Goal: Transaction & Acquisition: Download file/media

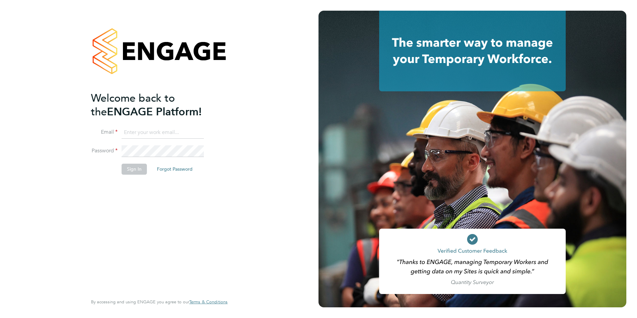
type input "teresa.elliott@acornpeople.com"
click at [136, 170] on button "Sign In" at bounding box center [134, 169] width 25 height 11
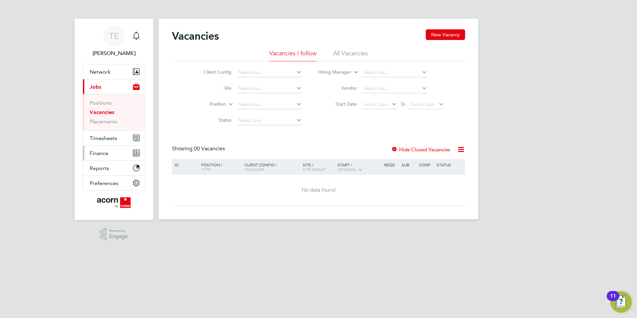
click at [96, 153] on span "Finance" at bounding box center [99, 153] width 19 height 6
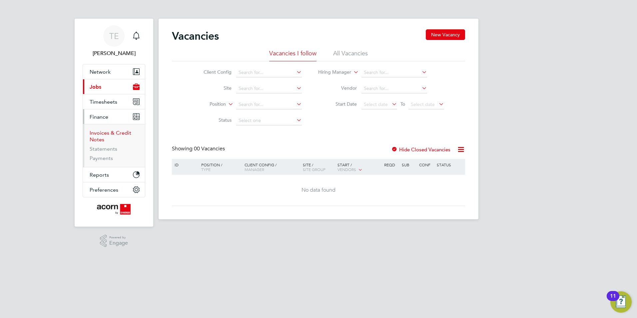
click at [106, 134] on link "Invoices & Credit Notes" at bounding box center [111, 136] width 42 height 13
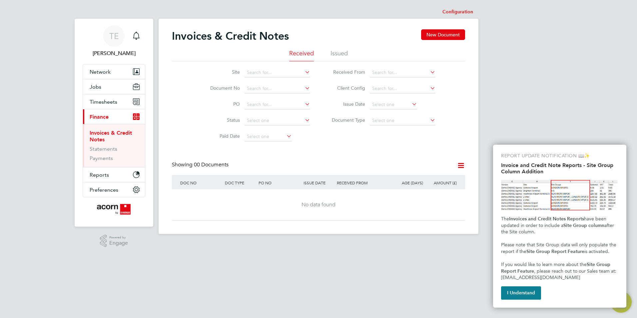
click at [99, 136] on li "Invoices & Credit Notes" at bounding box center [115, 138] width 50 height 16
click at [528, 291] on button "I Understand" at bounding box center [521, 292] width 40 height 13
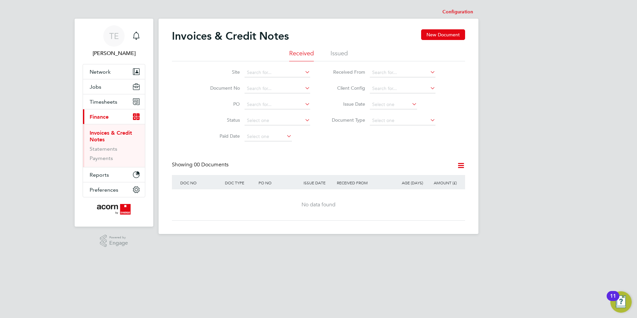
click at [101, 137] on link "Invoices & Credit Notes" at bounding box center [111, 136] width 42 height 13
click at [105, 132] on link "Invoices & Credit Notes" at bounding box center [111, 136] width 42 height 13
click at [337, 55] on li "Issued" at bounding box center [339, 55] width 17 height 12
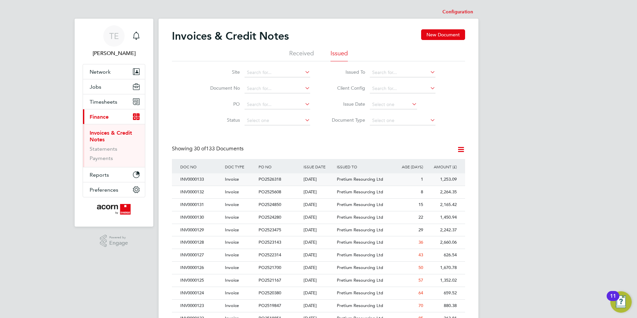
click at [267, 177] on span "PO2526318" at bounding box center [270, 179] width 23 height 6
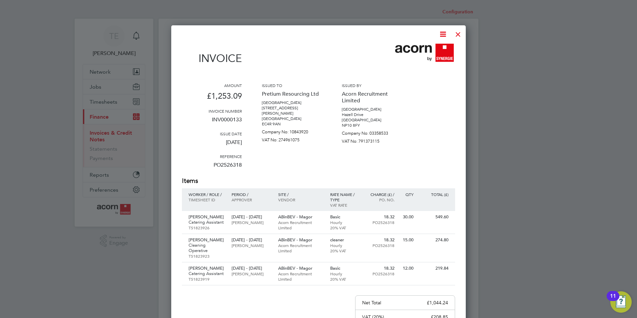
click at [441, 33] on icon at bounding box center [443, 34] width 8 height 8
click at [417, 49] on li "Download Invoice" at bounding box center [423, 49] width 46 height 9
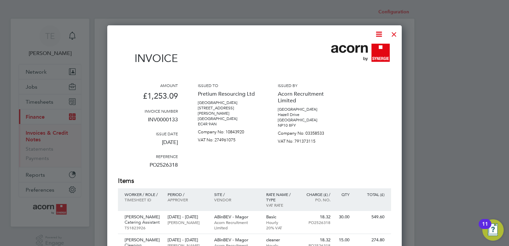
scroll to position [13, 45]
